Goal: Task Accomplishment & Management: Complete application form

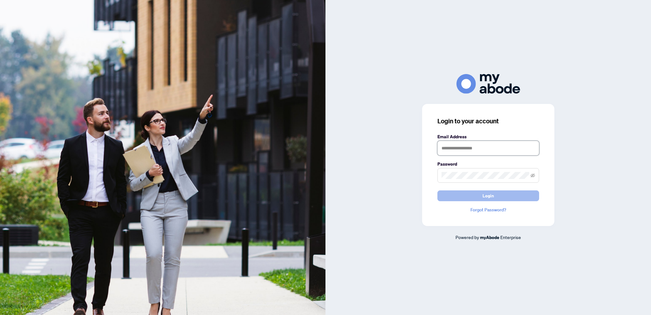
type input "**********"
click at [497, 197] on button "Login" at bounding box center [488, 195] width 102 height 11
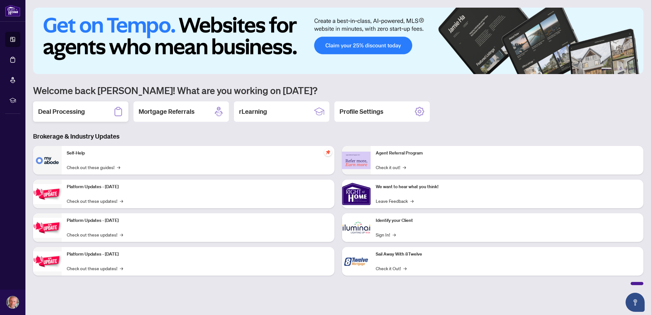
click at [62, 111] on h2 "Deal Processing" at bounding box center [61, 111] width 47 height 9
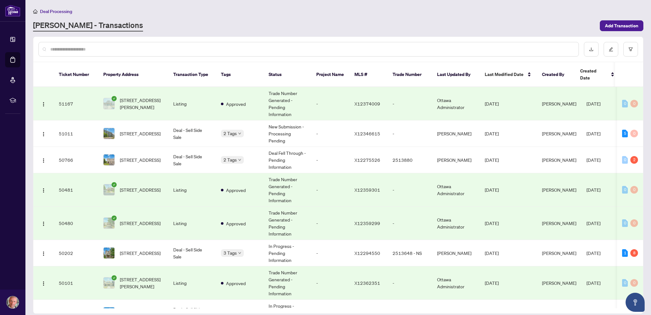
click at [170, 48] on input "text" at bounding box center [311, 49] width 523 height 7
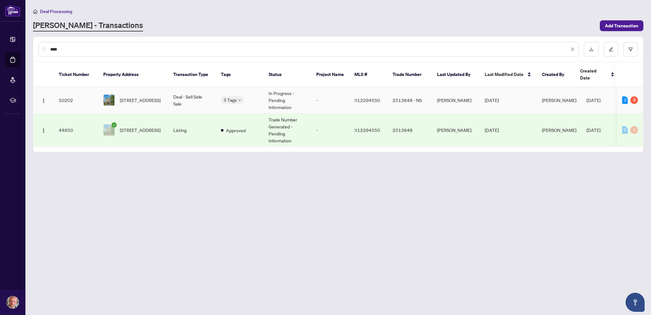
type input "****"
click at [186, 89] on td "Deal - Sell Side Sale" at bounding box center [192, 100] width 48 height 26
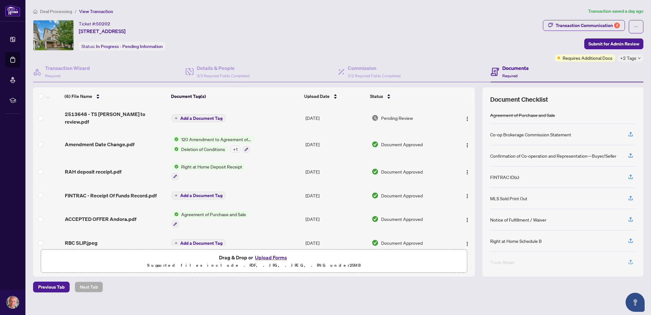
click at [272, 257] on button "Upload Forms" at bounding box center [271, 257] width 36 height 8
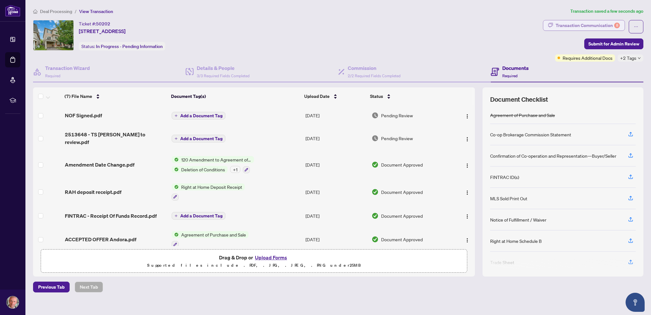
click at [574, 23] on div "Transaction Communication 8" at bounding box center [587, 25] width 64 height 10
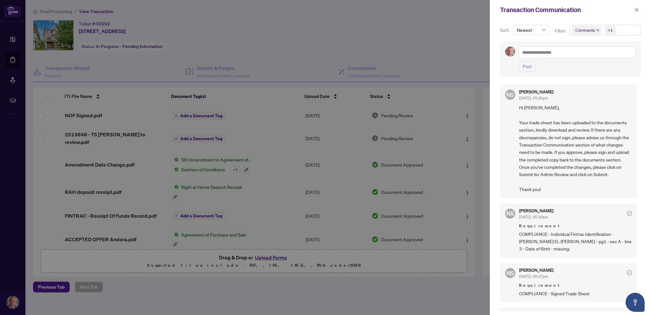
click at [417, 44] on div at bounding box center [325, 157] width 651 height 315
click at [638, 8] on icon "close" at bounding box center [636, 10] width 4 height 4
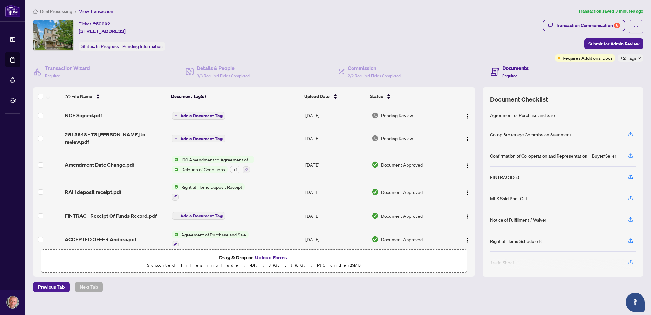
click at [271, 256] on button "Upload Forms" at bounding box center [271, 257] width 36 height 8
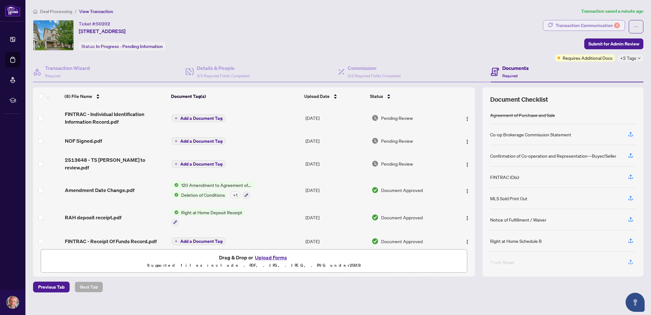
click at [567, 26] on div "Transaction Communication 8" at bounding box center [587, 25] width 64 height 10
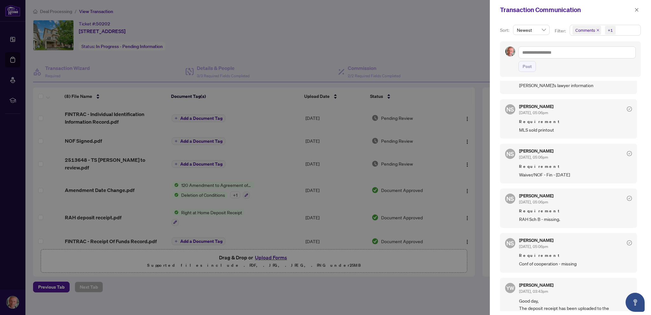
scroll to position [286, 0]
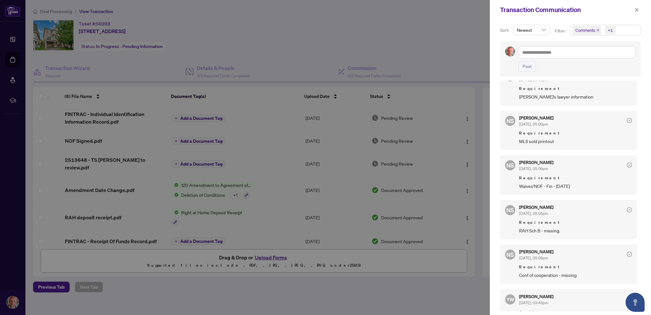
click at [421, 36] on div at bounding box center [325, 157] width 651 height 315
click at [635, 10] on icon "close" at bounding box center [636, 10] width 4 height 4
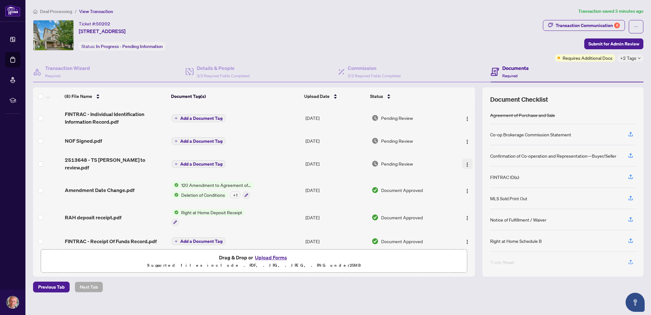
click at [465, 162] on img "button" at bounding box center [466, 164] width 5 height 5
click at [480, 191] on span "Download" at bounding box center [495, 193] width 61 height 7
click at [274, 255] on button "Upload Forms" at bounding box center [271, 257] width 36 height 8
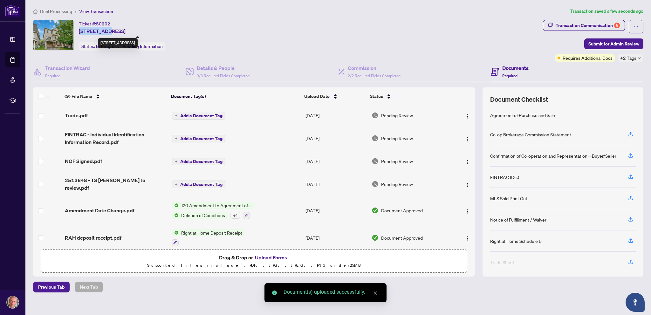
drag, startPoint x: 79, startPoint y: 30, endPoint x: 109, endPoint y: 29, distance: 30.5
click at [109, 29] on span "[STREET_ADDRESS]" at bounding box center [102, 31] width 47 height 8
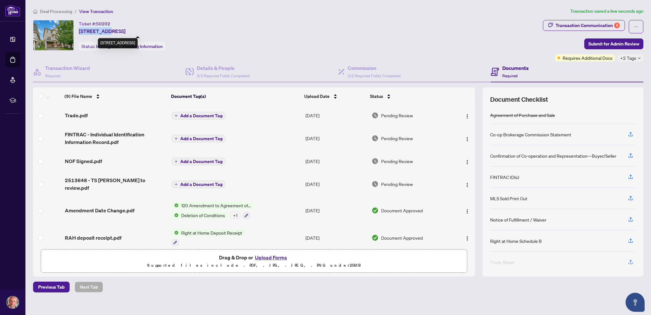
copy span "1011 Andora"
click at [571, 24] on div "Transaction Communication 8" at bounding box center [587, 25] width 64 height 10
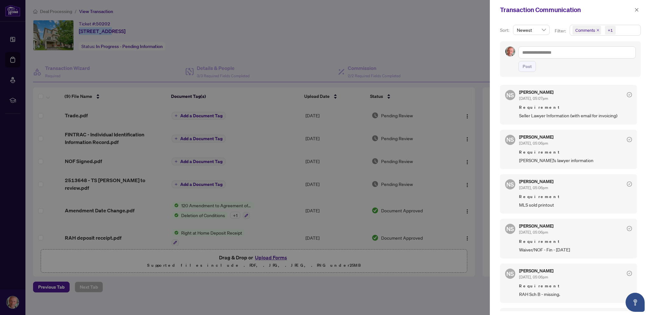
scroll to position [254, 0]
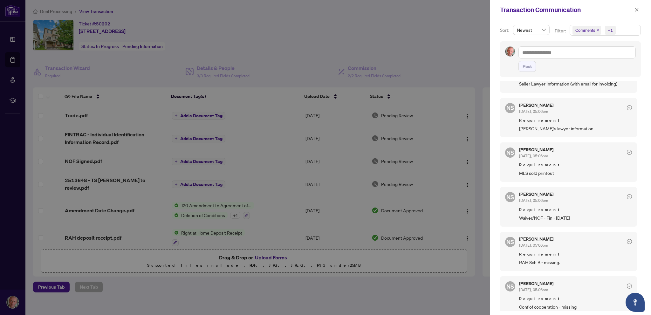
click at [361, 275] on div at bounding box center [325, 157] width 651 height 315
click at [267, 257] on div at bounding box center [325, 157] width 651 height 315
click at [634, 6] on span "button" at bounding box center [636, 10] width 4 height 10
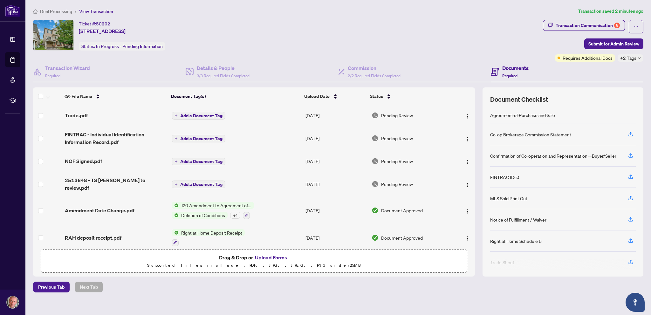
click at [271, 255] on button "Upload Forms" at bounding box center [271, 257] width 36 height 8
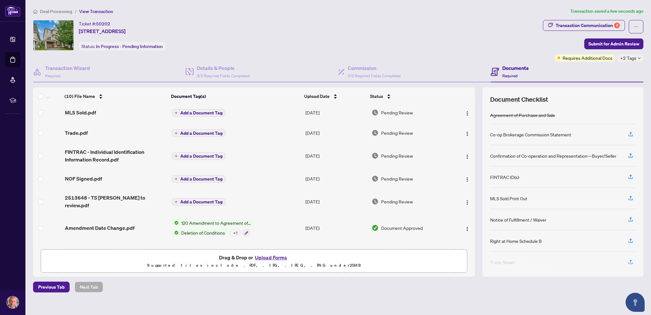
scroll to position [0, 0]
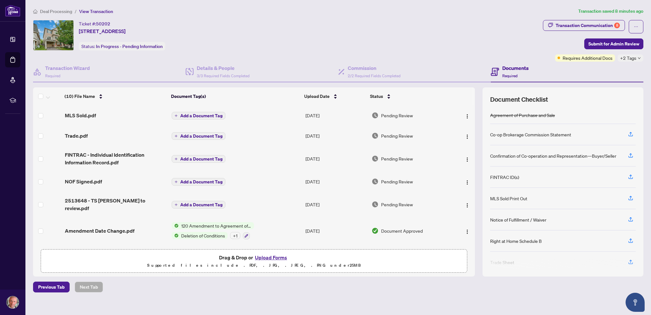
click at [272, 255] on button "Upload Forms" at bounding box center [271, 257] width 36 height 8
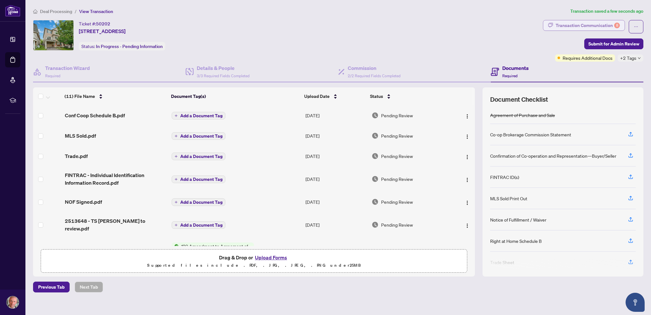
click at [582, 26] on div "Transaction Communication 8" at bounding box center [587, 25] width 64 height 10
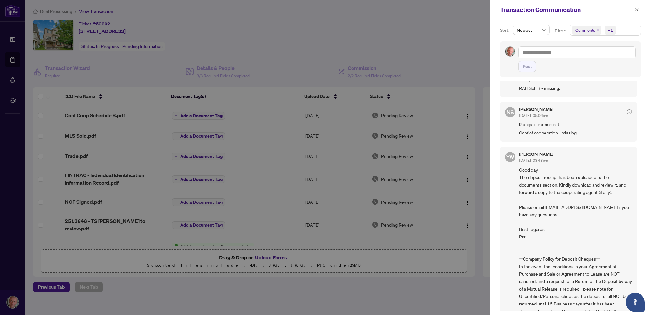
scroll to position [360, 0]
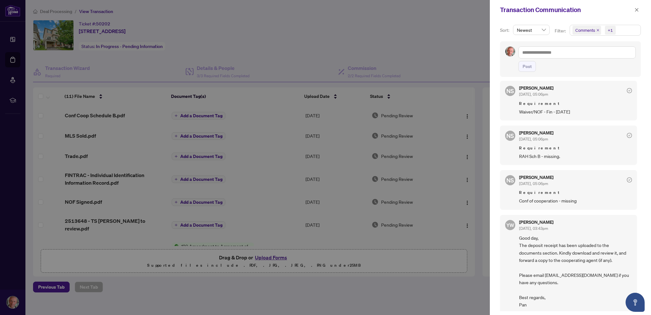
click at [633, 6] on span at bounding box center [636, 10] width 8 height 8
click at [635, 9] on icon "close" at bounding box center [636, 10] width 4 height 4
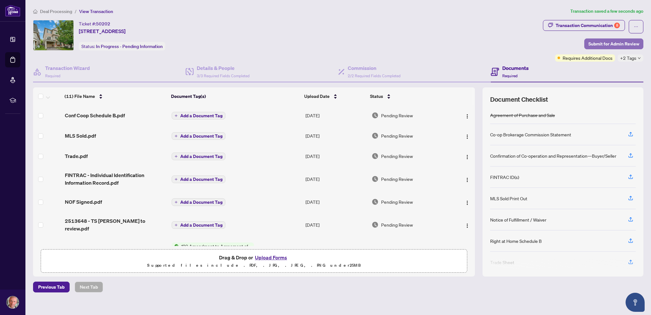
click at [616, 43] on span "Submit for Admin Review" at bounding box center [613, 44] width 51 height 10
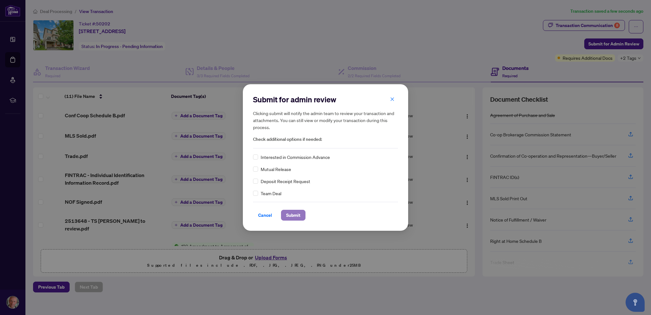
click at [288, 213] on span "Submit" at bounding box center [293, 215] width 14 height 10
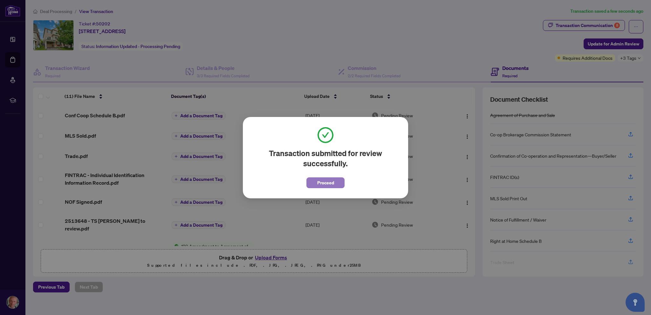
click at [317, 182] on span "Proceed" at bounding box center [325, 183] width 17 height 10
